Goal: Task Accomplishment & Management: Complete application form

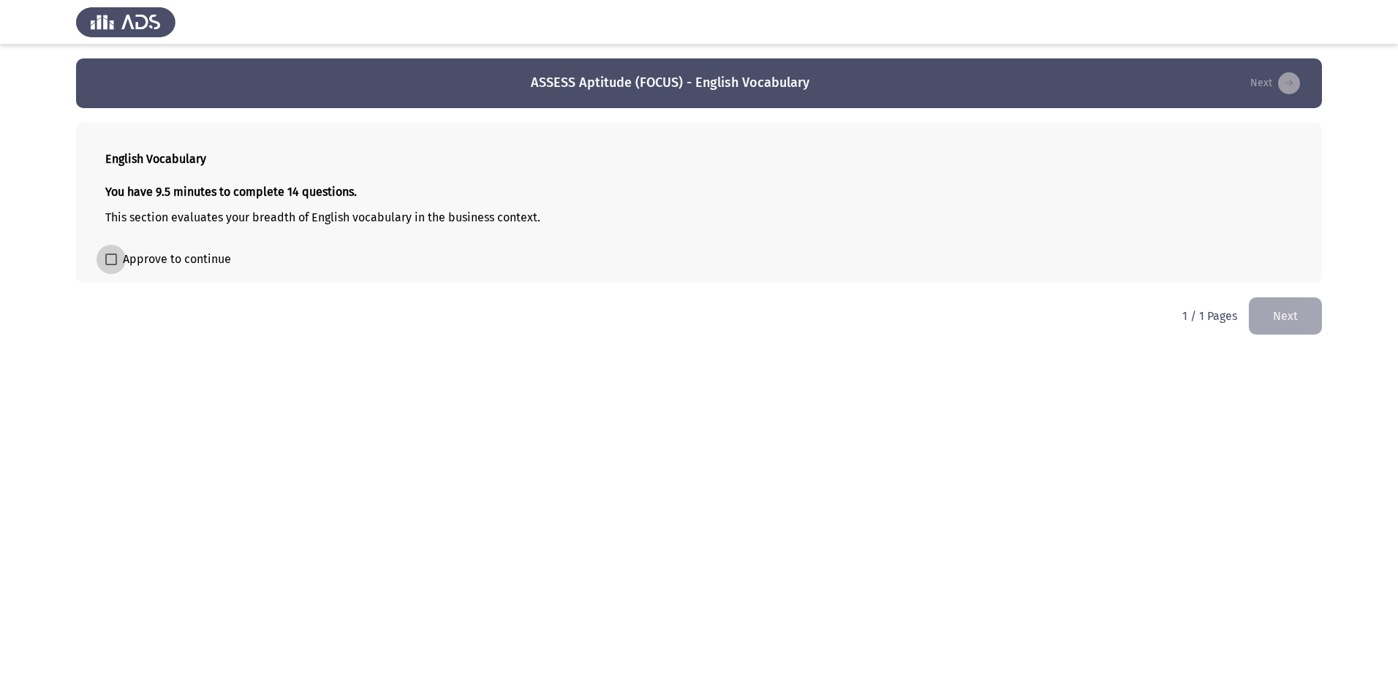
click at [110, 259] on span at bounding box center [111, 260] width 12 height 12
click at [110, 265] on input "Approve to continue" at bounding box center [110, 265] width 1 height 1
checkbox input "true"
click at [1297, 313] on button "Next" at bounding box center [1284, 316] width 73 height 37
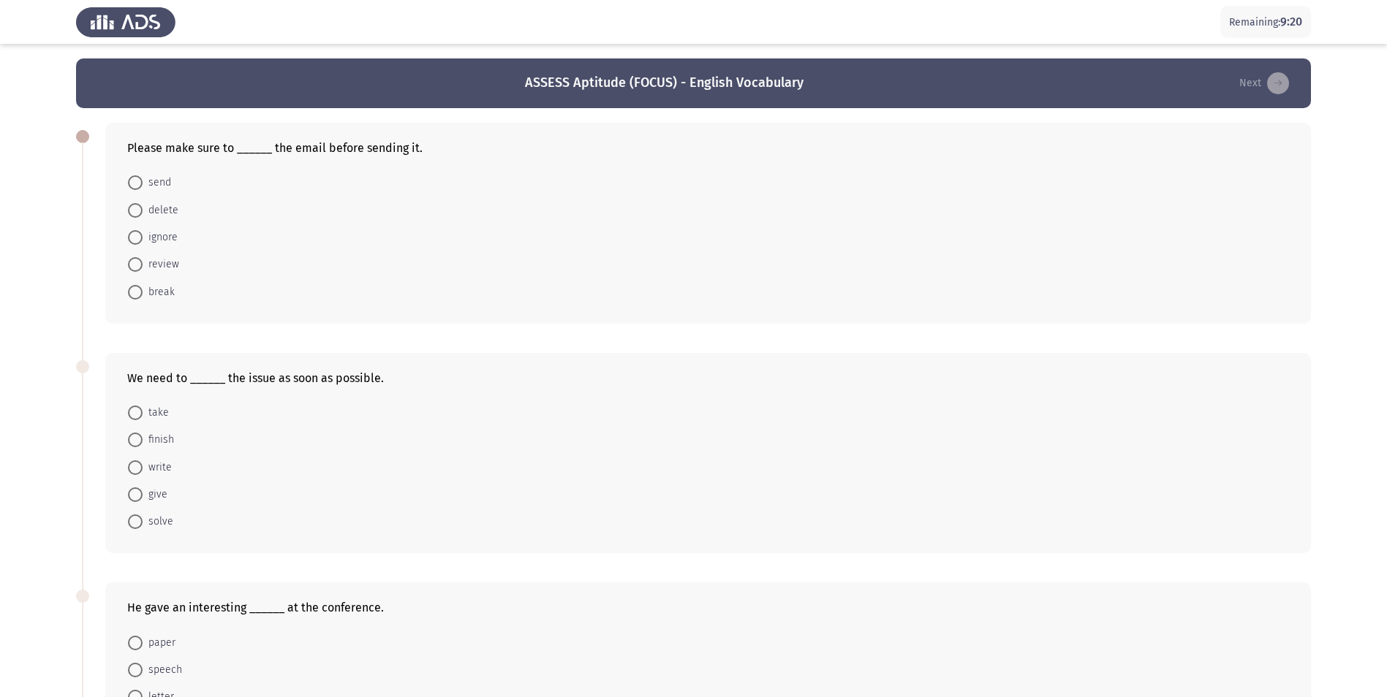
click at [134, 264] on span at bounding box center [135, 264] width 15 height 15
click at [134, 264] on input "review" at bounding box center [135, 264] width 15 height 15
radio input "true"
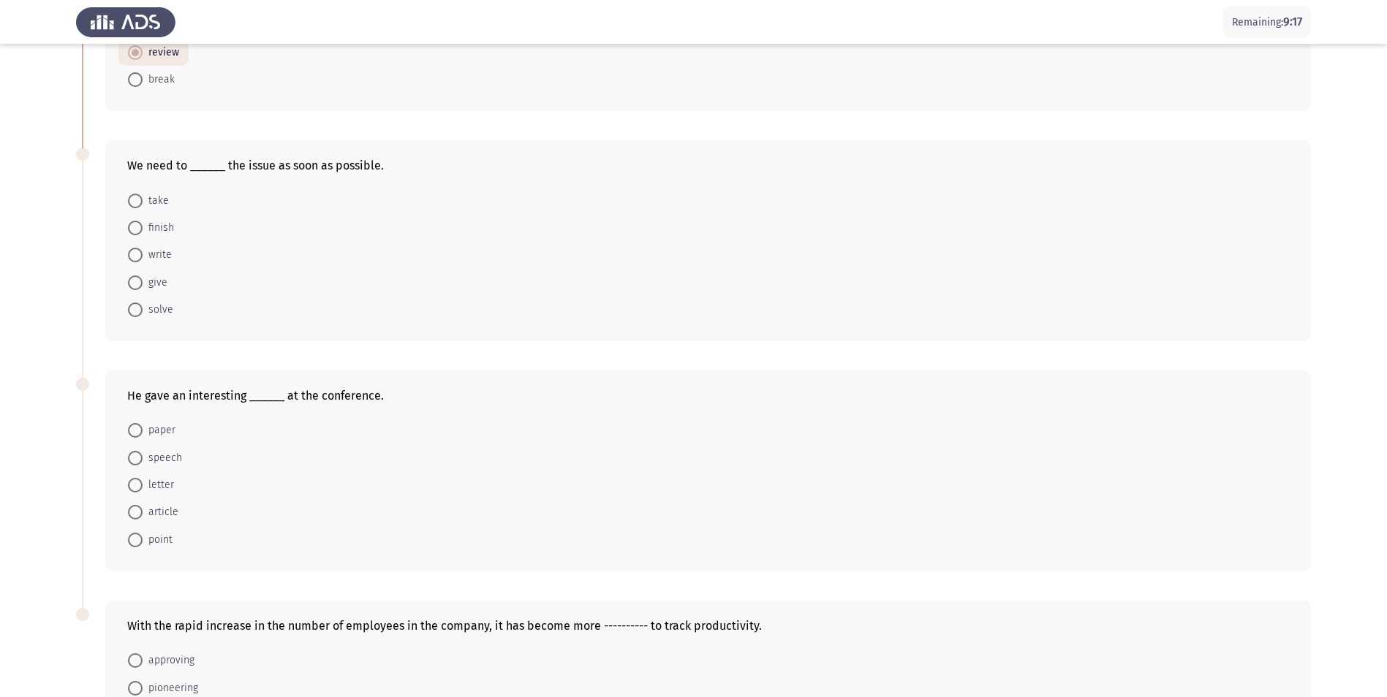
scroll to position [219, 0]
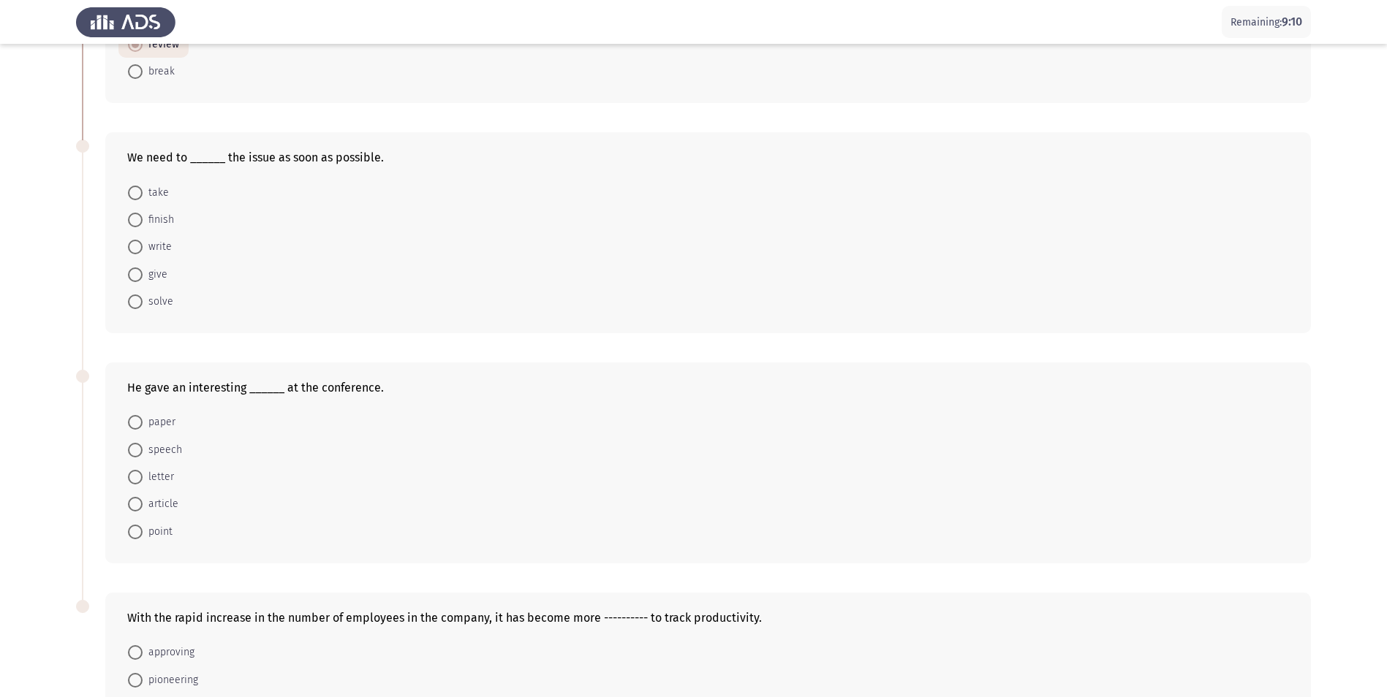
click at [134, 300] on span at bounding box center [135, 302] width 15 height 15
click at [134, 300] on input "solve" at bounding box center [135, 302] width 15 height 15
radio input "true"
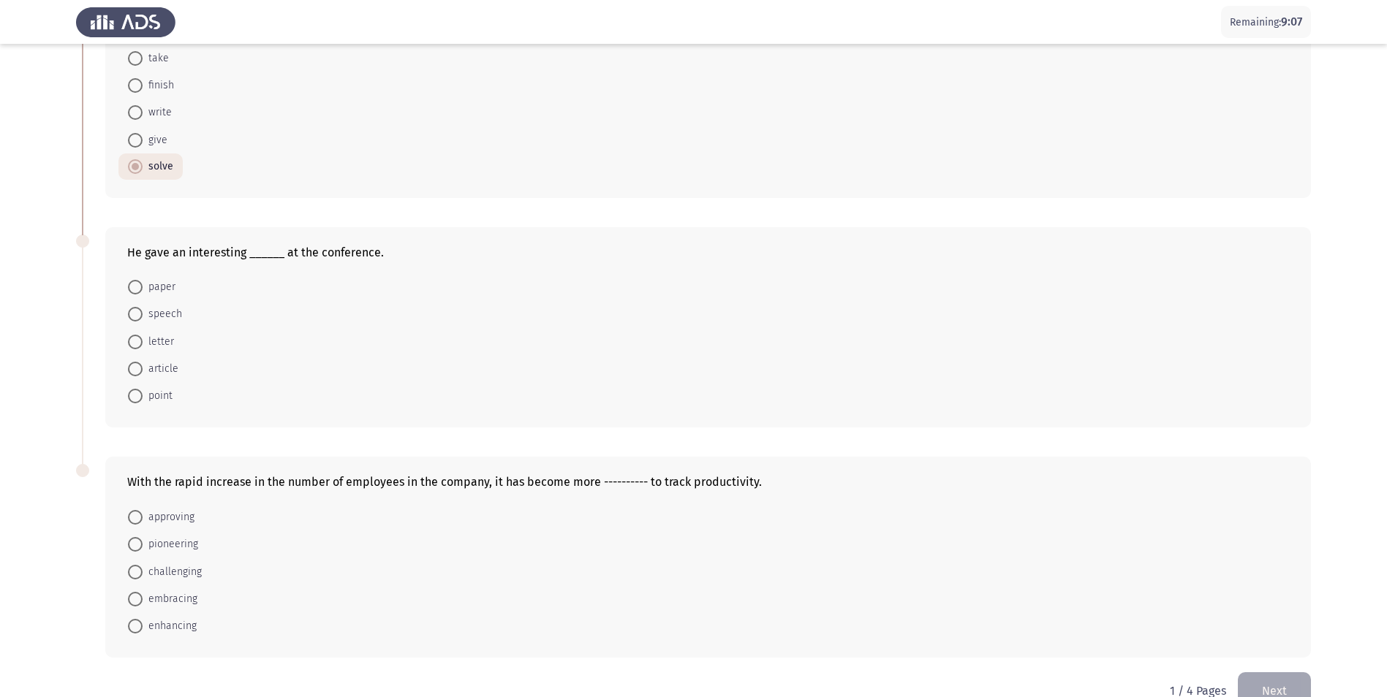
scroll to position [365, 0]
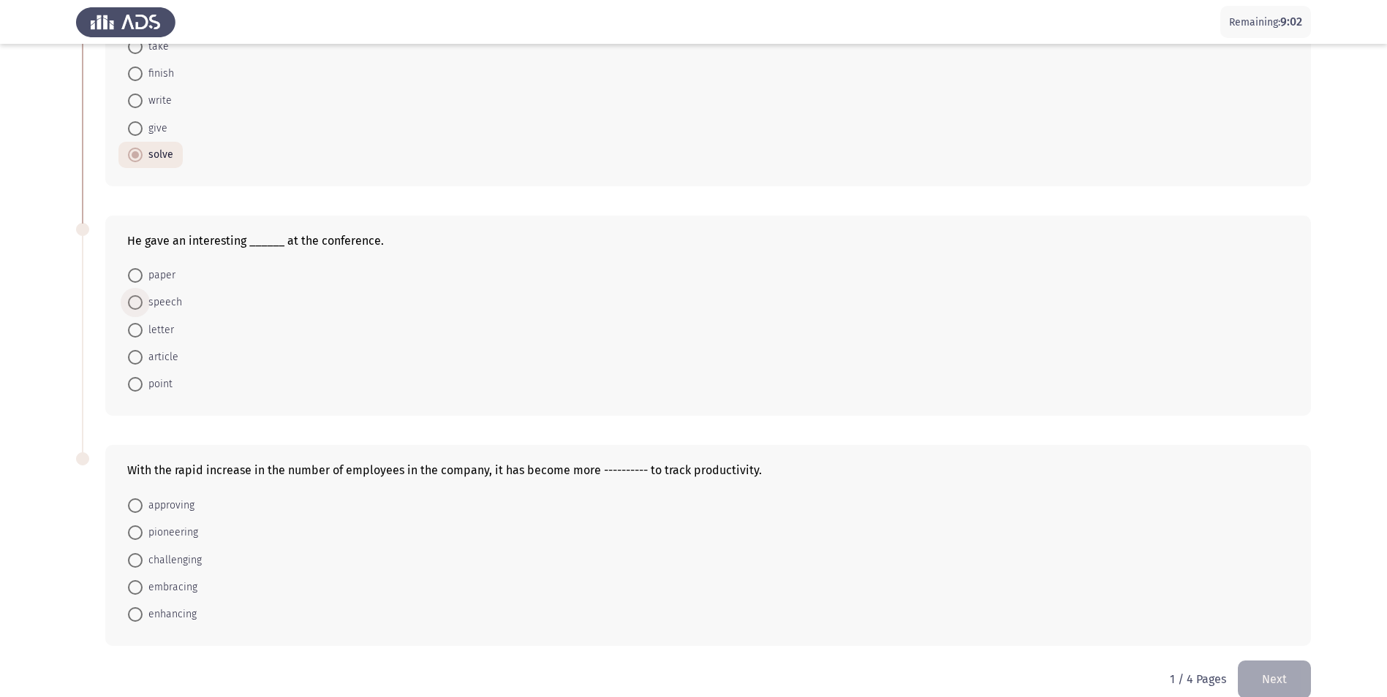
click at [162, 304] on span "speech" at bounding box center [162, 303] width 39 height 18
click at [143, 304] on input "speech" at bounding box center [135, 302] width 15 height 15
radio input "true"
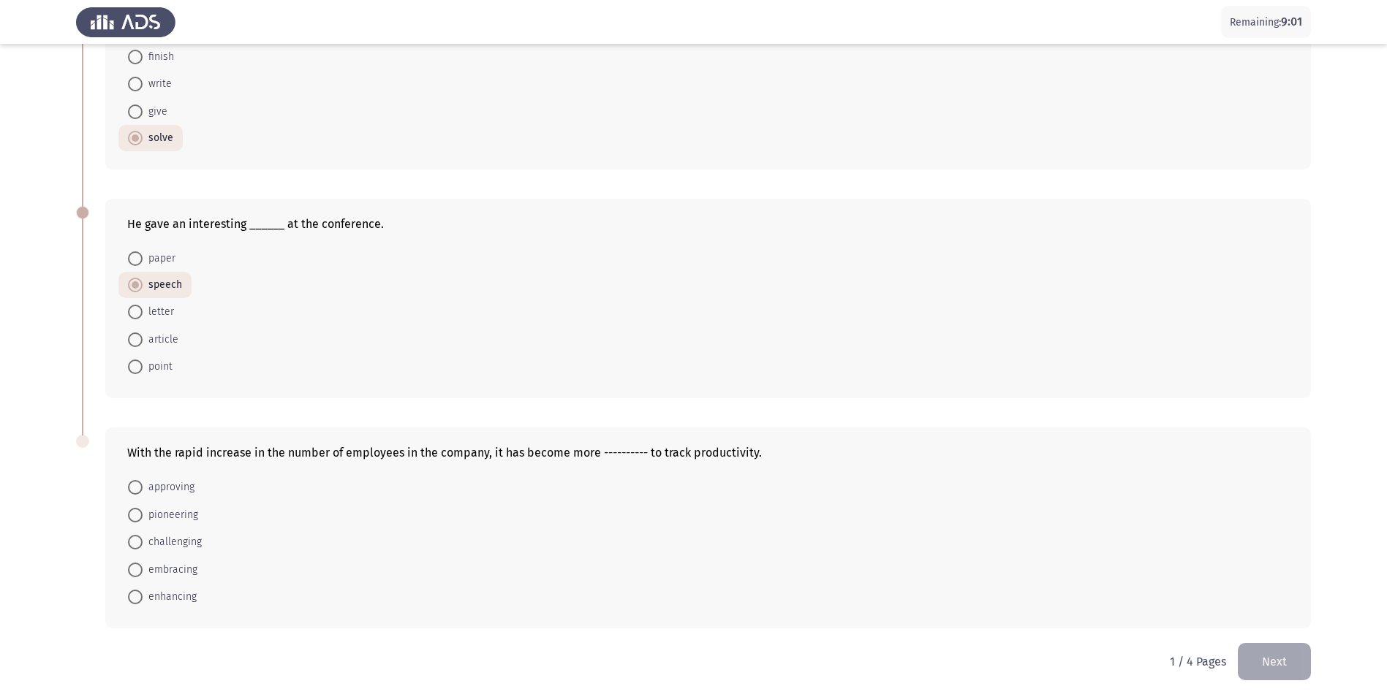
scroll to position [387, 0]
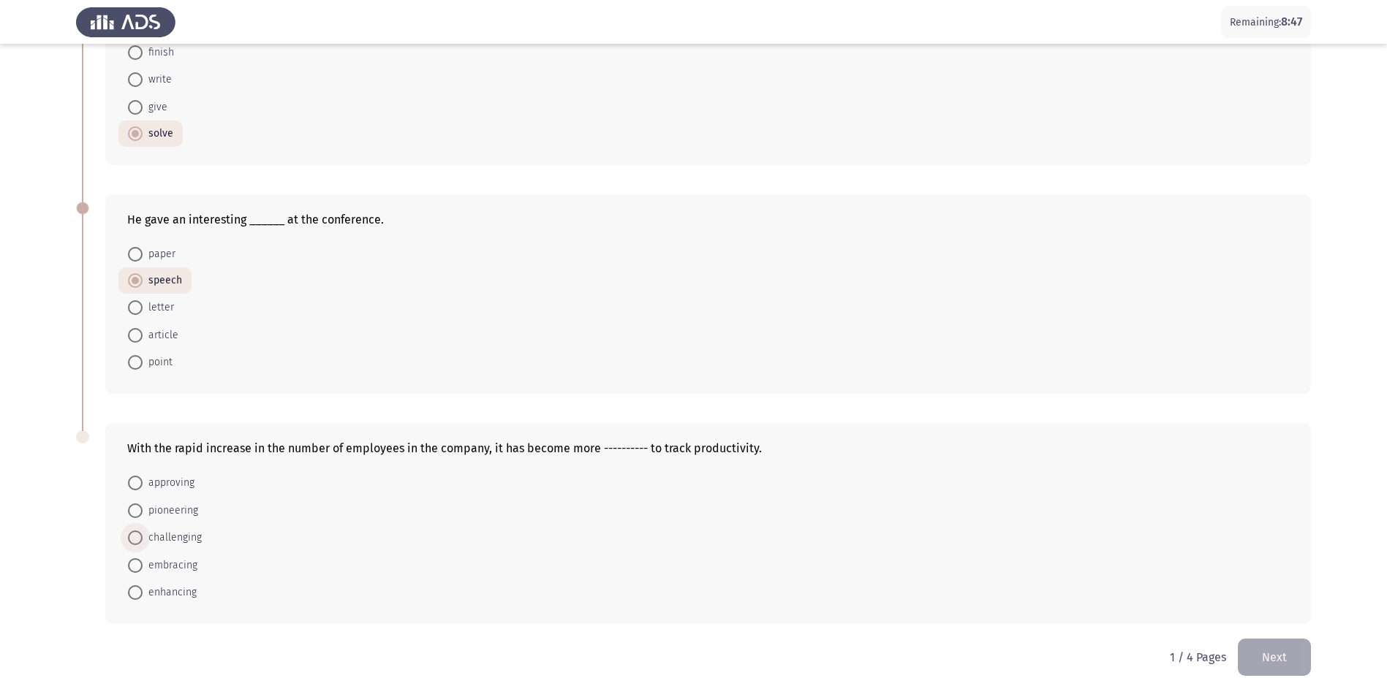
click at [189, 535] on span "challenging" at bounding box center [172, 538] width 59 height 18
click at [143, 535] on input "challenging" at bounding box center [135, 538] width 15 height 15
radio input "true"
click at [1280, 661] on button "Next" at bounding box center [1274, 657] width 73 height 37
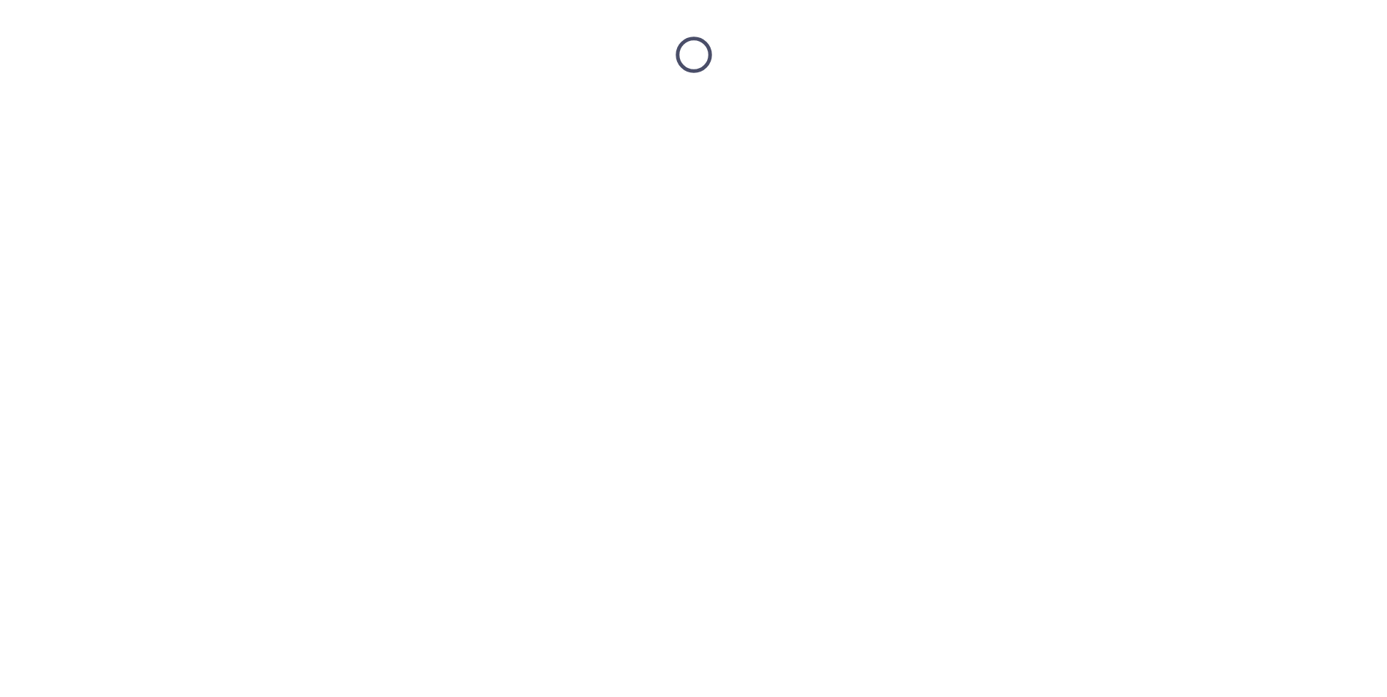
scroll to position [0, 0]
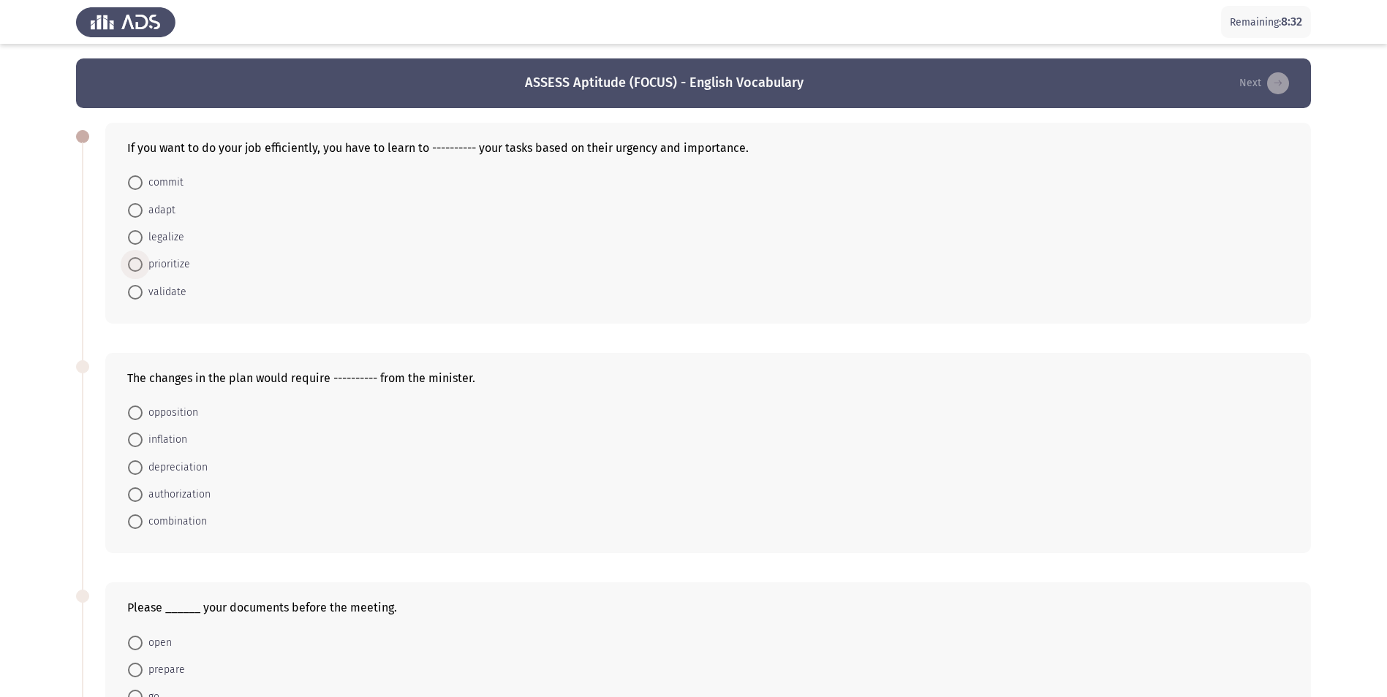
click at [156, 265] on span "prioritize" at bounding box center [167, 265] width 48 height 18
click at [143, 265] on input "prioritize" at bounding box center [135, 264] width 15 height 15
radio input "true"
click at [167, 488] on span "authorization" at bounding box center [177, 494] width 68 height 18
click at [143, 488] on input "authorization" at bounding box center [135, 494] width 15 height 15
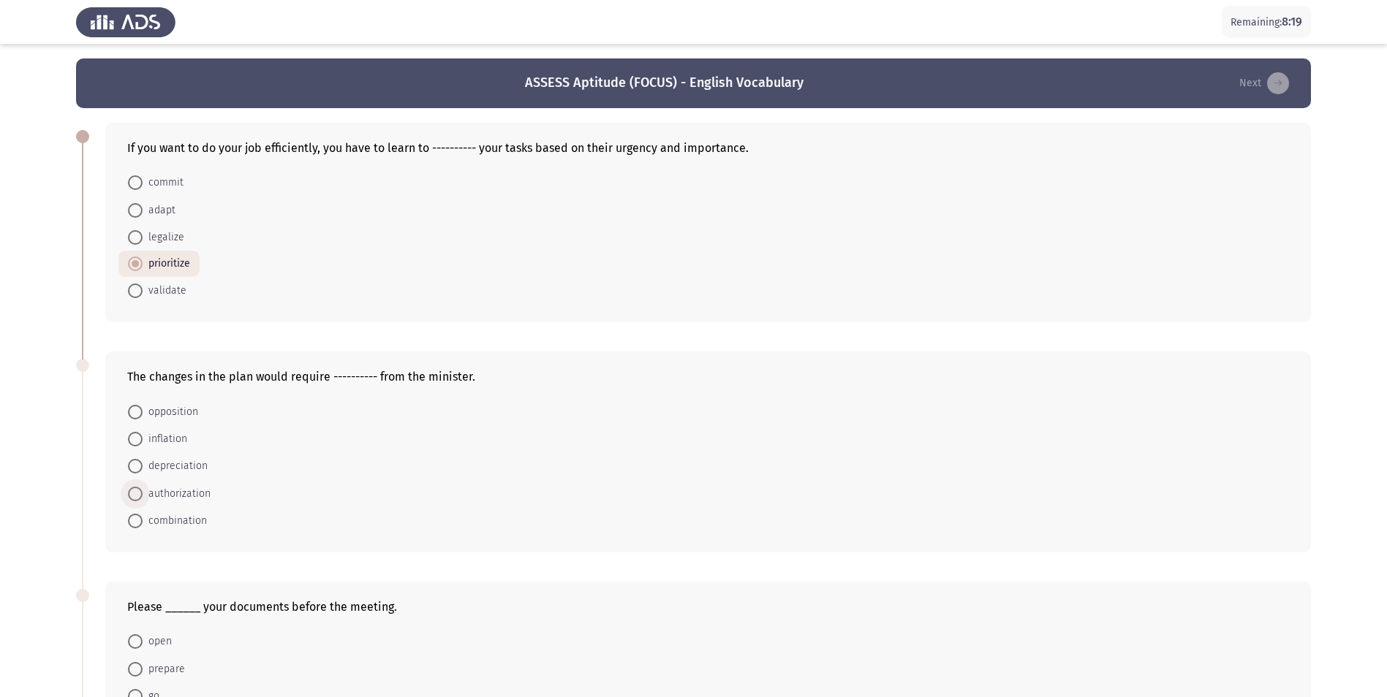
radio input "true"
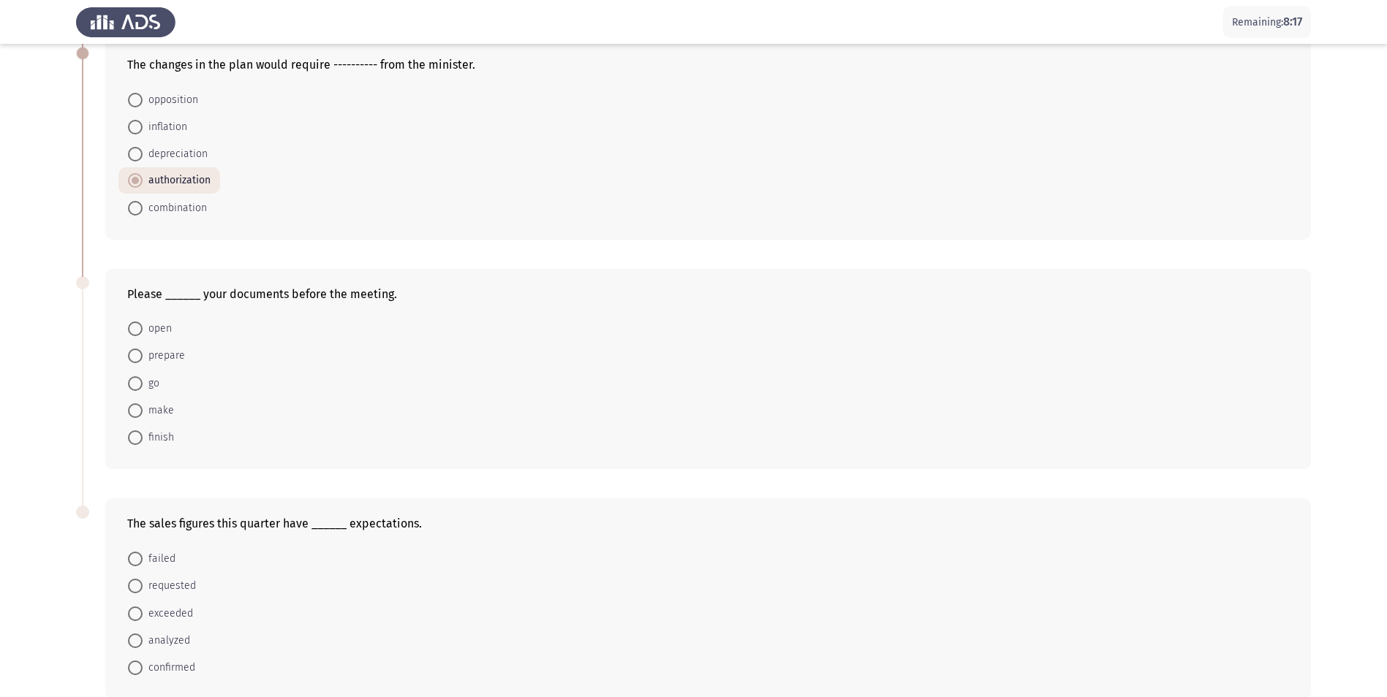
scroll to position [292, 0]
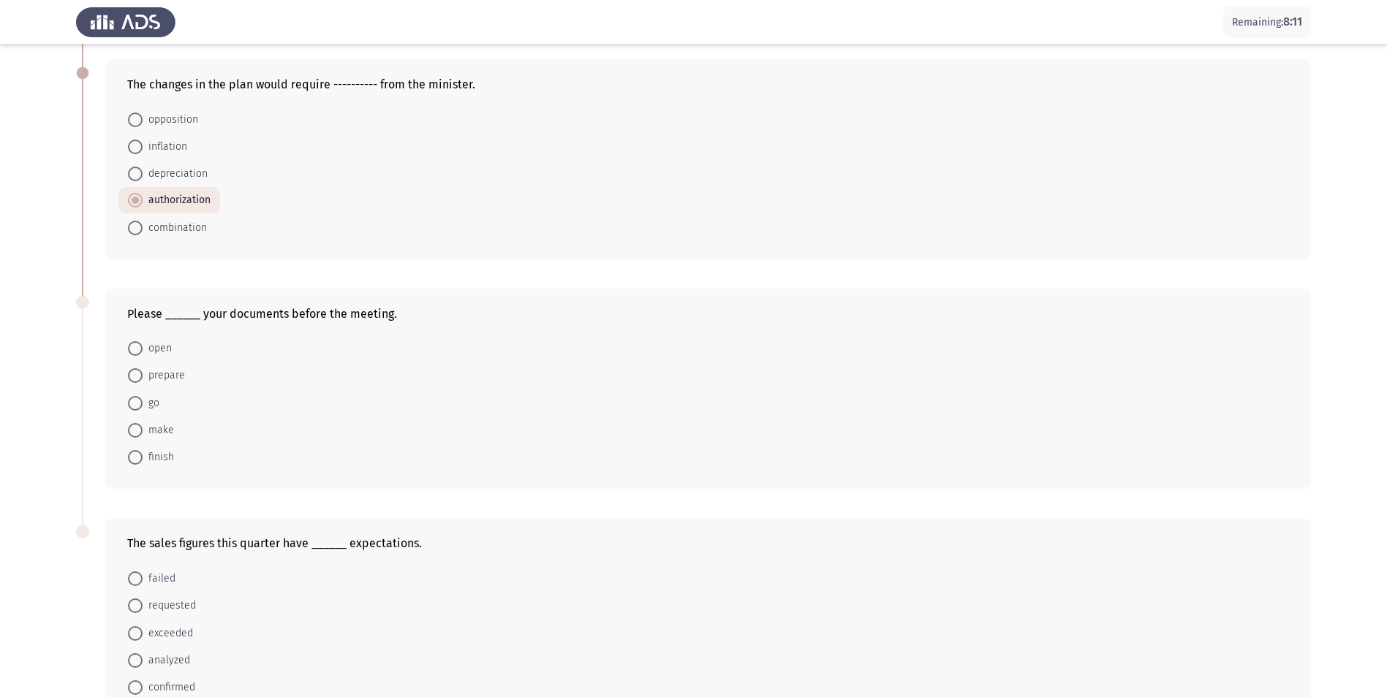
click at [136, 377] on span at bounding box center [135, 375] width 15 height 15
click at [136, 377] on input "prepare" at bounding box center [135, 375] width 15 height 15
radio input "true"
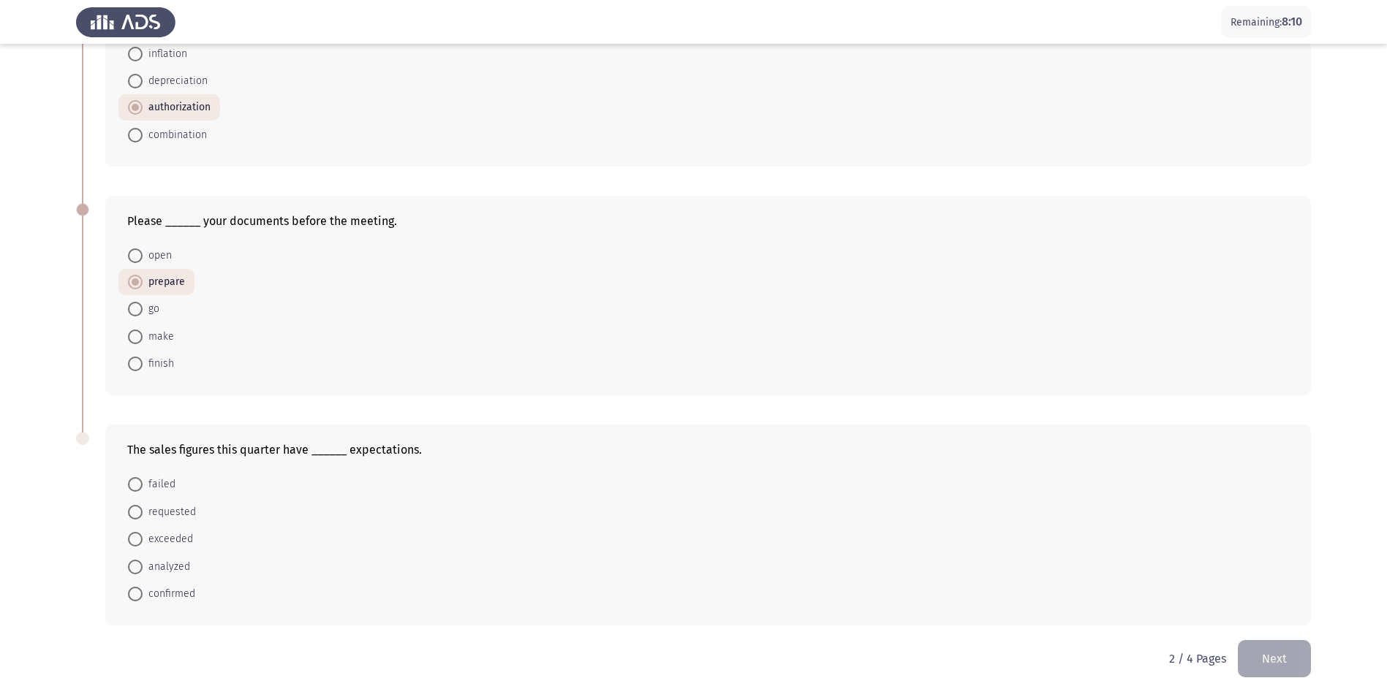
scroll to position [387, 0]
click at [168, 534] on span "exceeded" at bounding box center [168, 538] width 50 height 18
click at [143, 534] on input "exceeded" at bounding box center [135, 538] width 15 height 15
radio input "true"
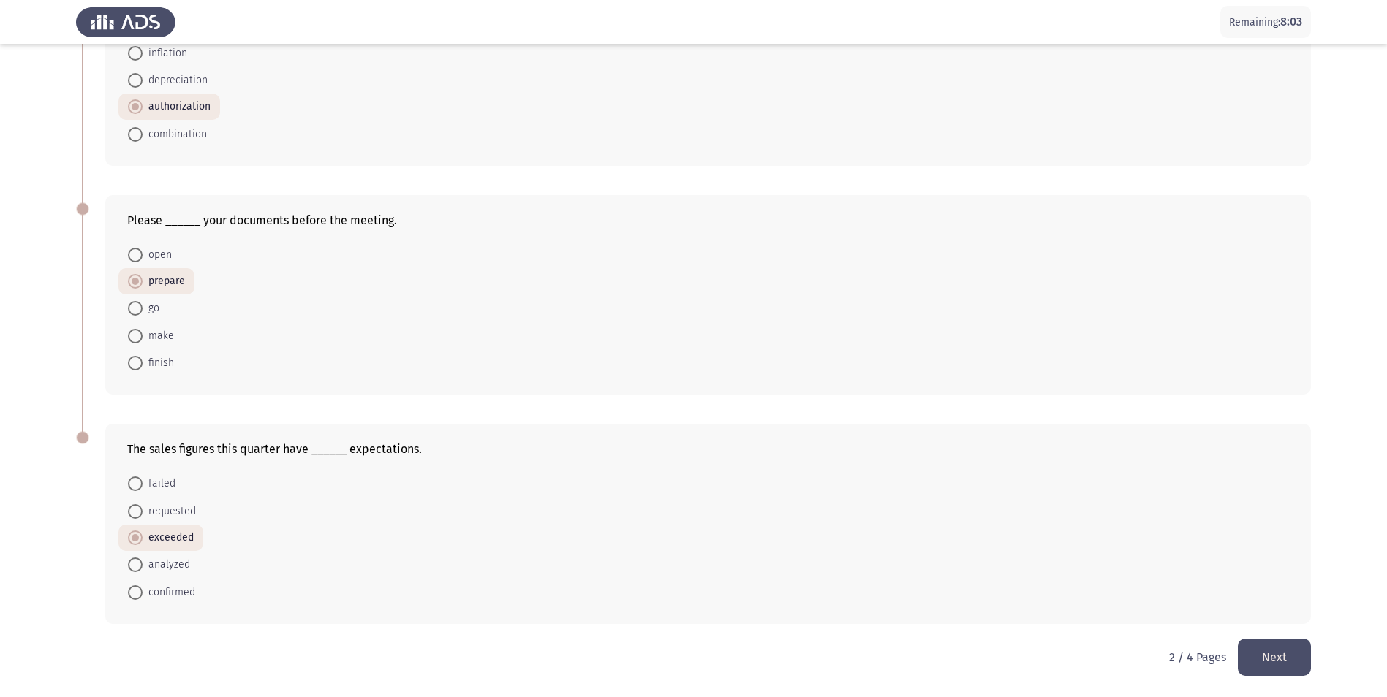
click at [1255, 652] on button "Next" at bounding box center [1274, 657] width 73 height 37
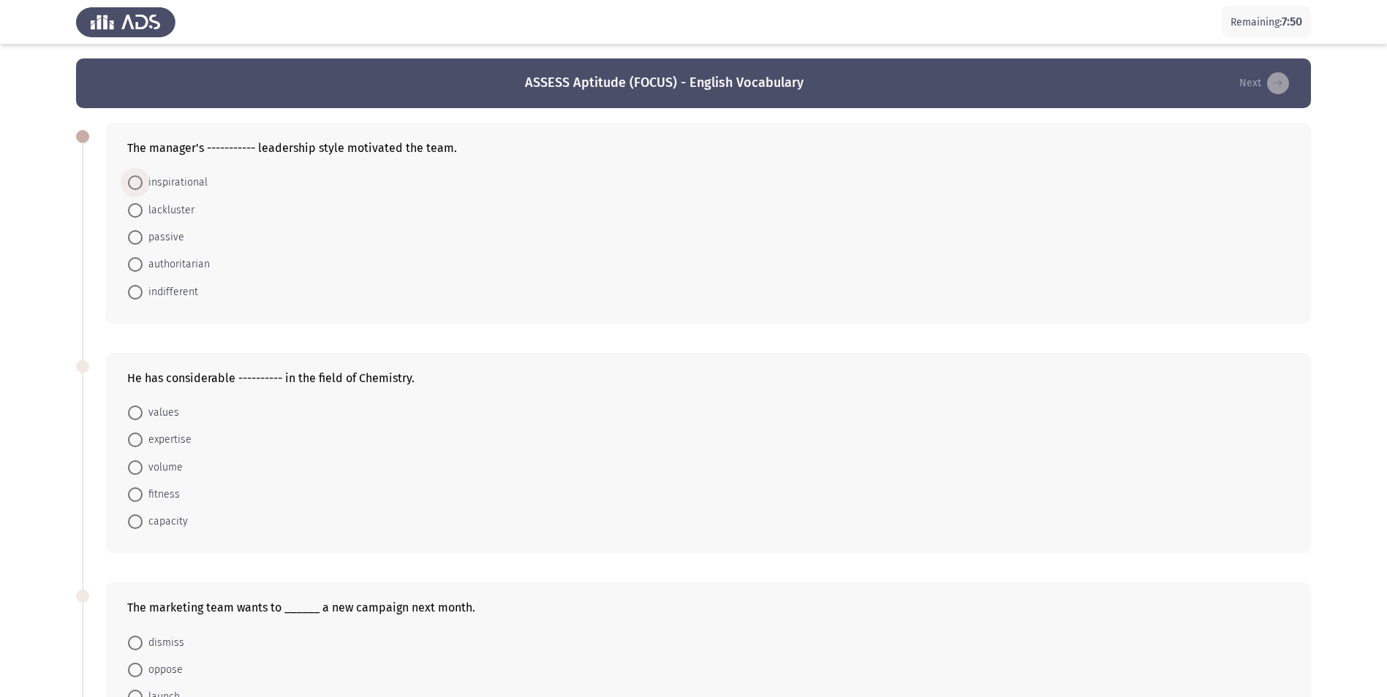
click at [170, 181] on span "inspirational" at bounding box center [175, 183] width 65 height 18
click at [143, 181] on input "inspirational" at bounding box center [135, 182] width 15 height 15
radio input "true"
click at [167, 441] on span "expertise" at bounding box center [167, 440] width 49 height 18
click at [143, 441] on input "expertise" at bounding box center [135, 439] width 15 height 15
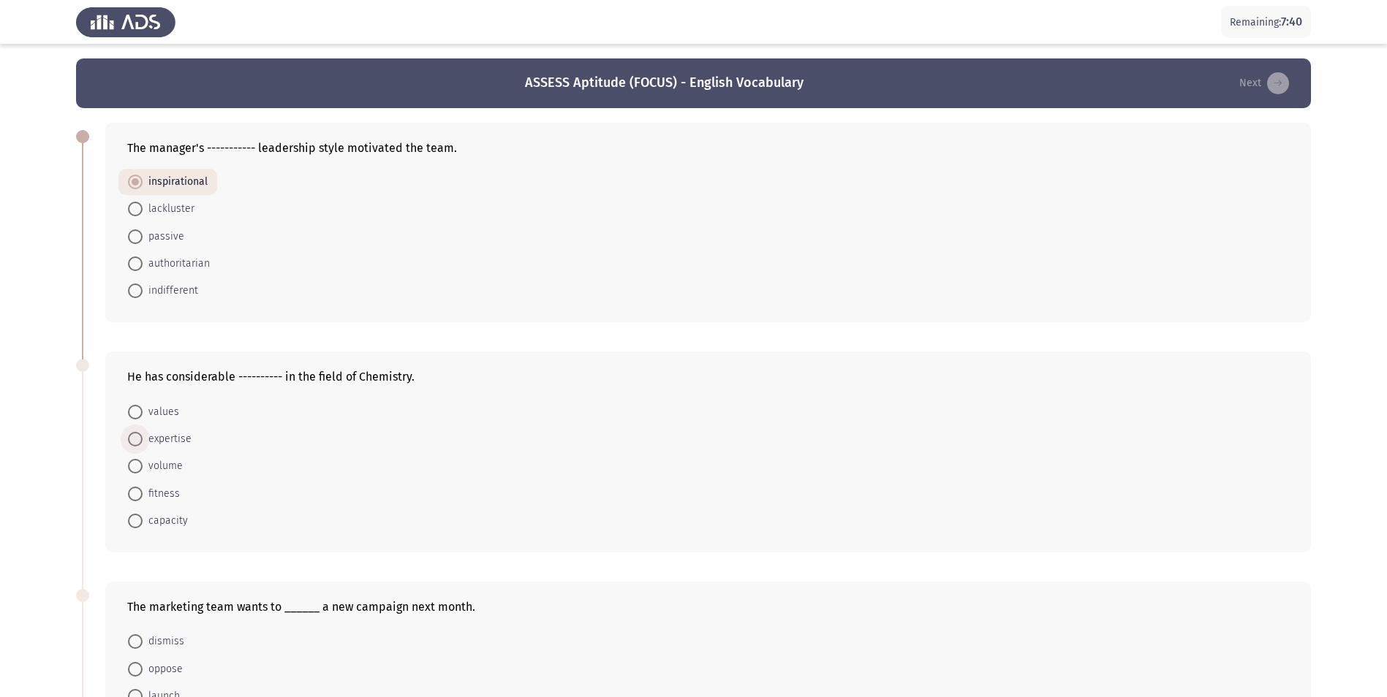
radio input "true"
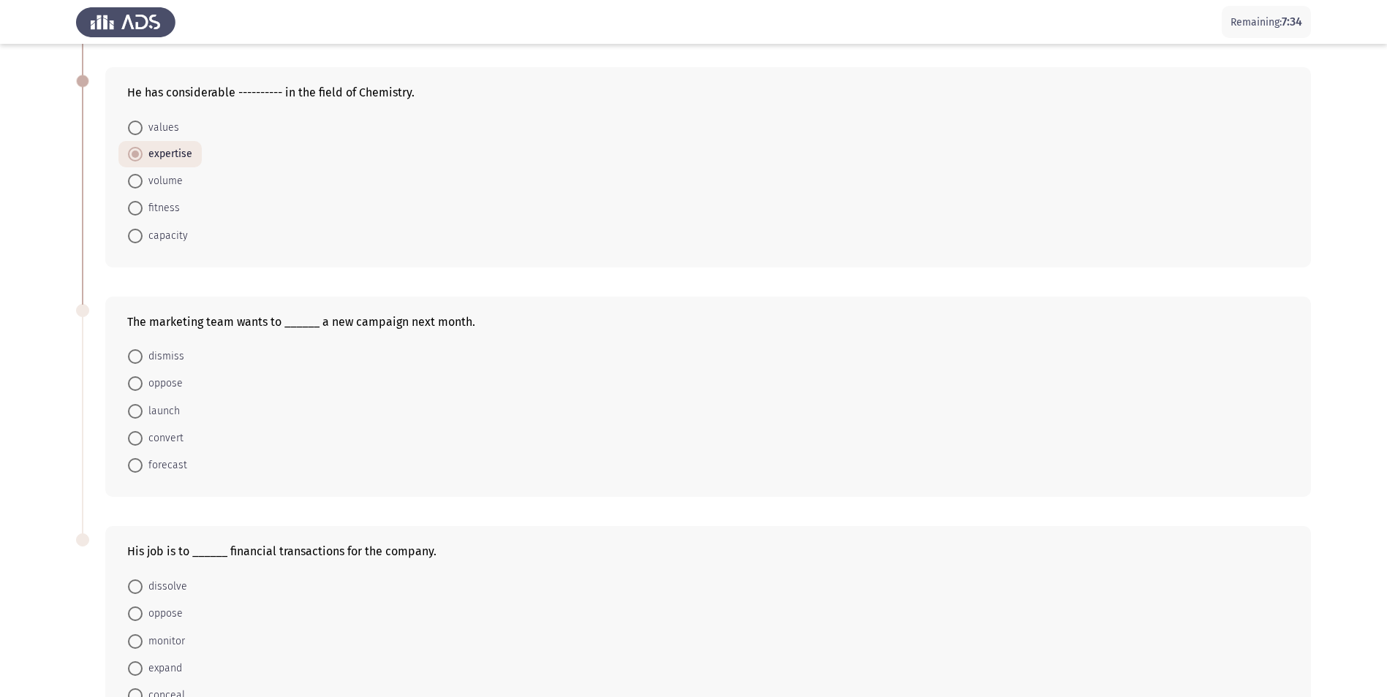
scroll to position [292, 0]
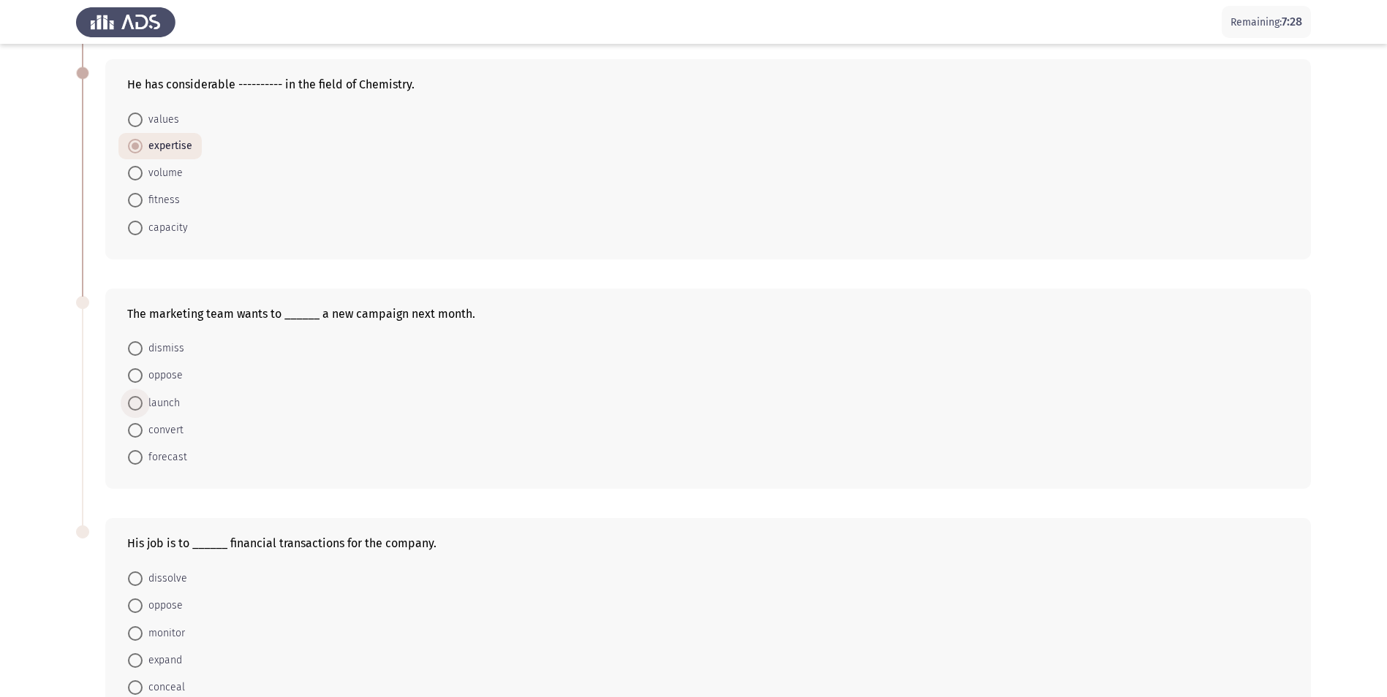
click at [166, 396] on span "launch" at bounding box center [161, 404] width 37 height 18
click at [143, 396] on input "launch" at bounding box center [135, 403] width 15 height 15
radio input "true"
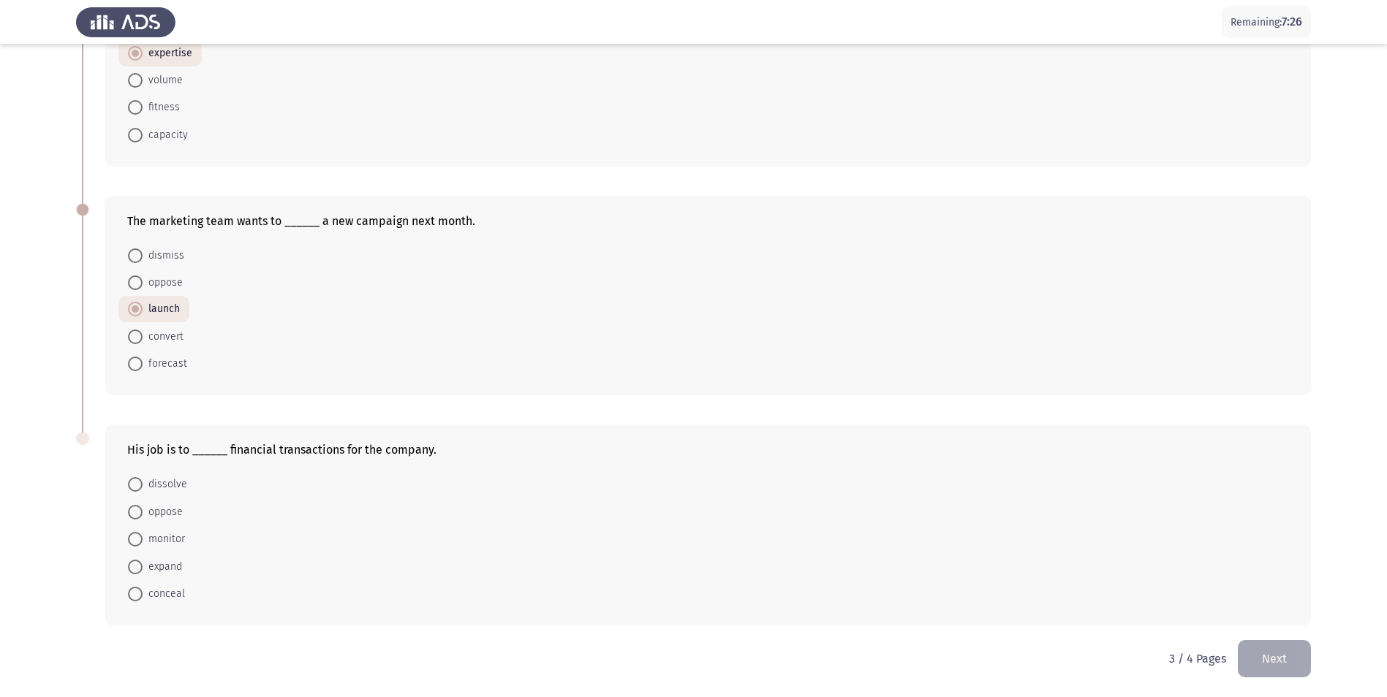
scroll to position [387, 0]
click at [171, 537] on span "monitor" at bounding box center [164, 538] width 42 height 18
click at [143, 537] on input "monitor" at bounding box center [135, 538] width 15 height 15
radio input "true"
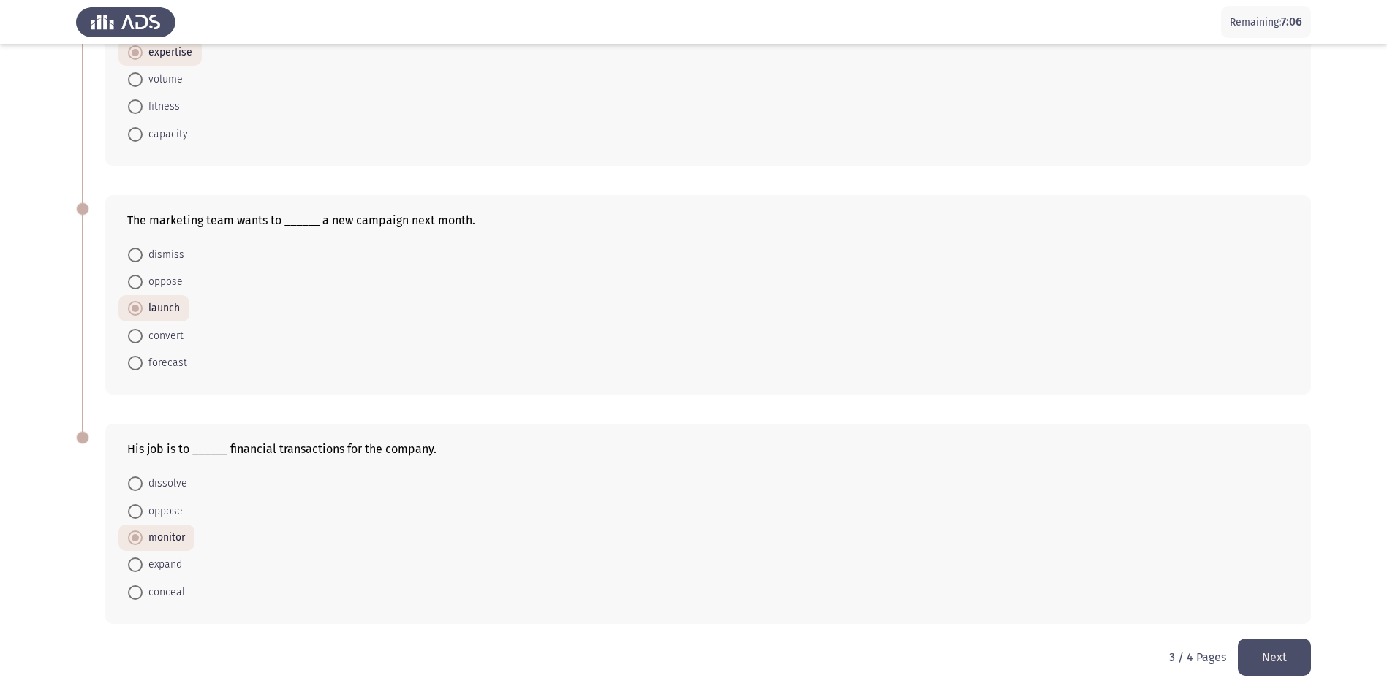
click at [1264, 661] on button "Next" at bounding box center [1274, 657] width 73 height 37
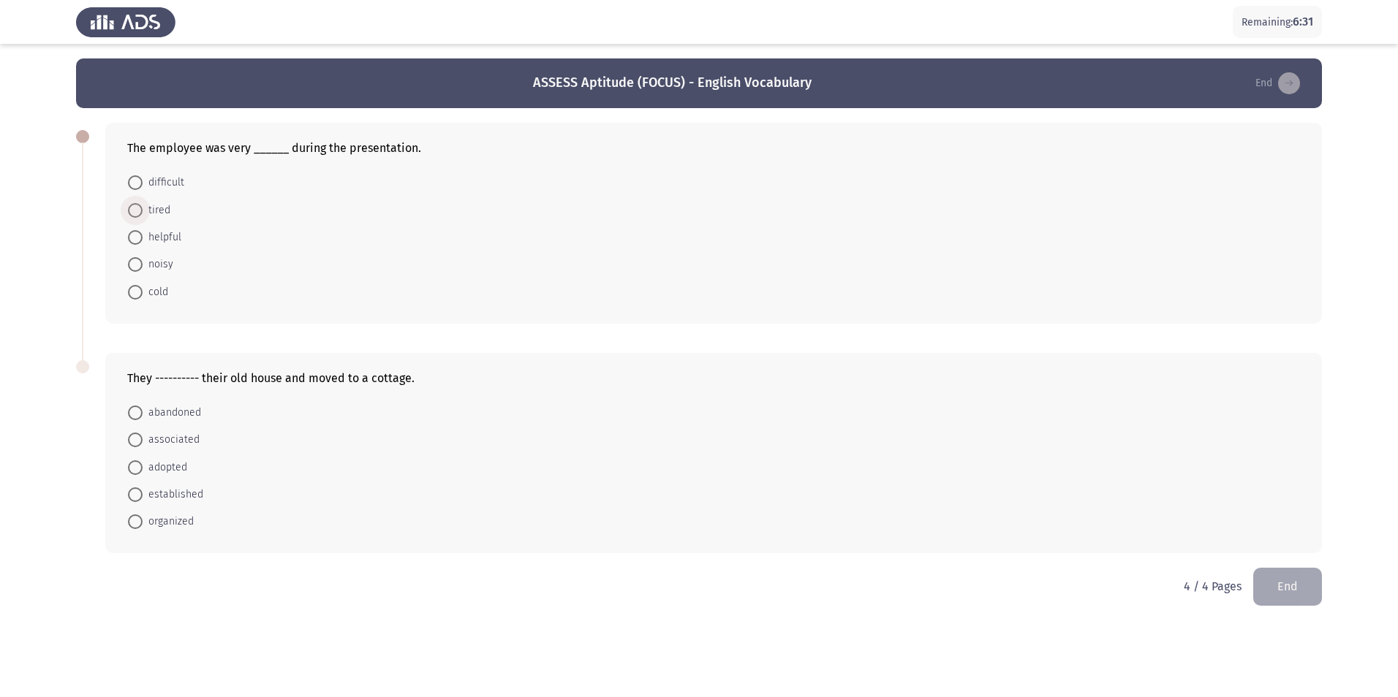
click at [131, 213] on span at bounding box center [135, 210] width 15 height 15
click at [131, 213] on input "tired" at bounding box center [135, 210] width 15 height 15
radio input "true"
click at [187, 412] on span "abandoned" at bounding box center [172, 412] width 58 height 18
click at [143, 412] on input "abandoned" at bounding box center [135, 412] width 15 height 15
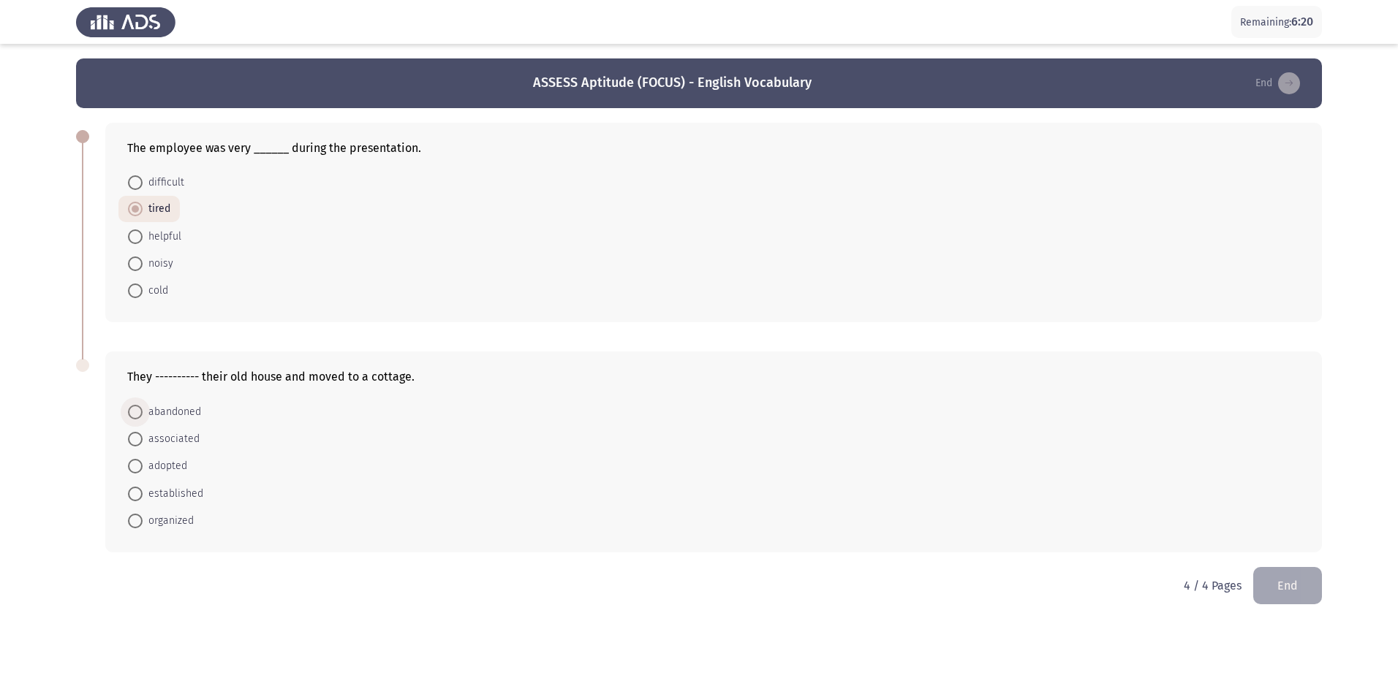
radio input "true"
click at [1291, 586] on button "End" at bounding box center [1287, 584] width 69 height 37
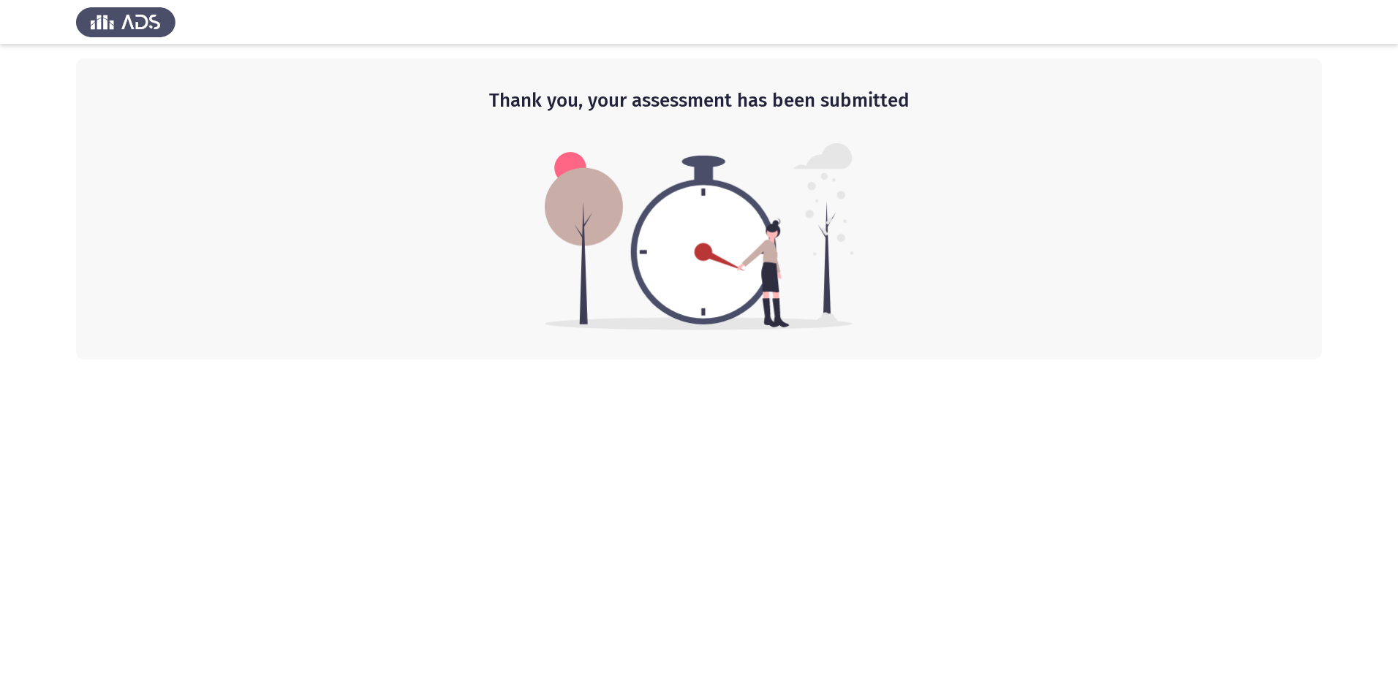
click at [784, 286] on img at bounding box center [699, 236] width 309 height 187
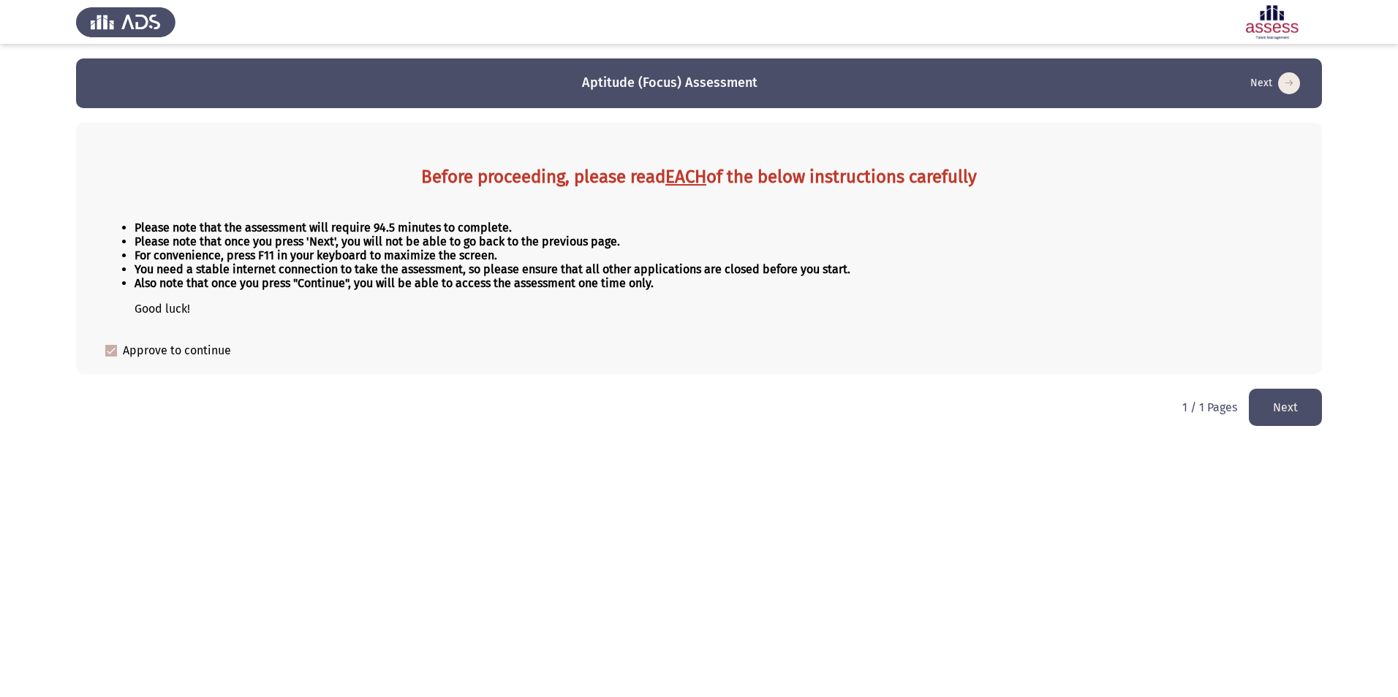
click at [1273, 412] on button "Next" at bounding box center [1284, 407] width 73 height 37
